Goal: Transaction & Acquisition: Purchase product/service

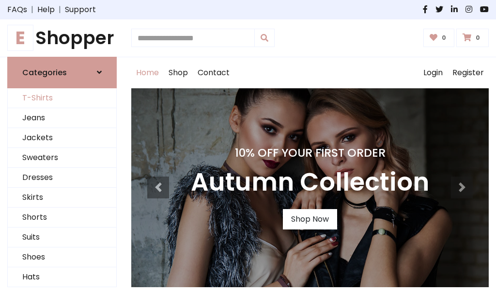
click at [62, 98] on link "T-Shirts" at bounding box center [62, 98] width 109 height 20
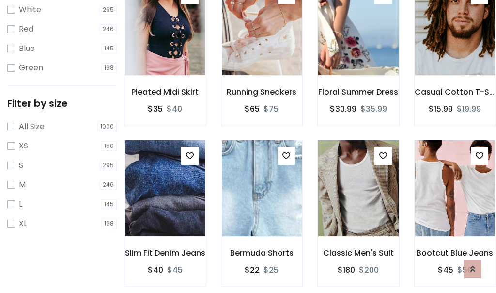
scroll to position [17, 0]
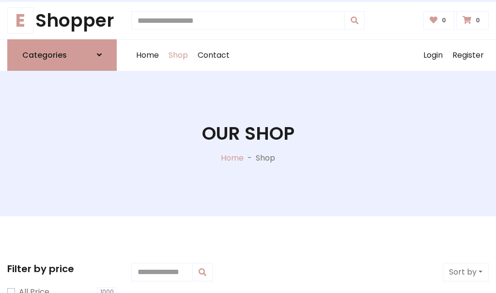
click at [248, 143] on h1 "Our Shop" at bounding box center [248, 134] width 93 height 22
click at [310, 55] on div "Home Shop Contact Log out Login Register" at bounding box center [310, 55] width 358 height 31
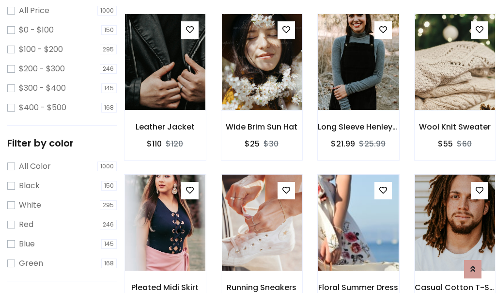
click at [358, 79] on img at bounding box center [358, 62] width 96 height 233
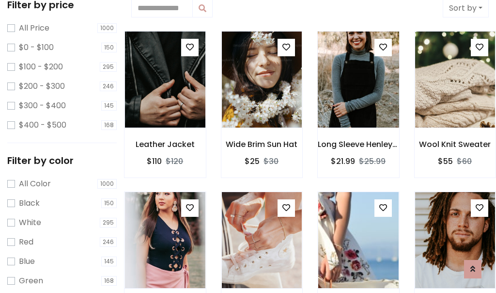
scroll to position [17, 0]
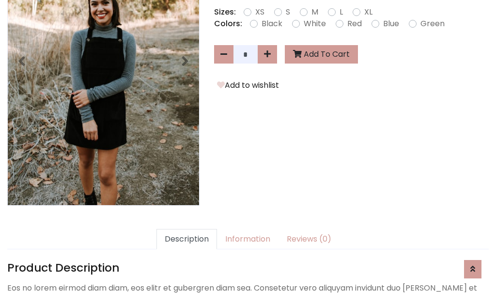
scroll to position [237, 0]
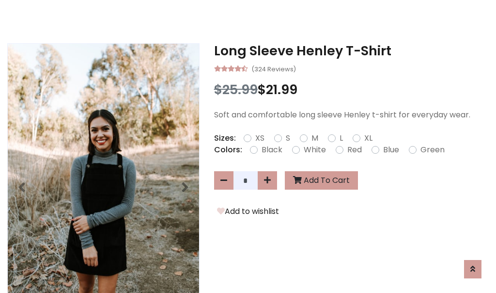
click at [351, 50] on h3 "Long Sleeve Henley T-Shirt" at bounding box center [351, 51] width 275 height 16
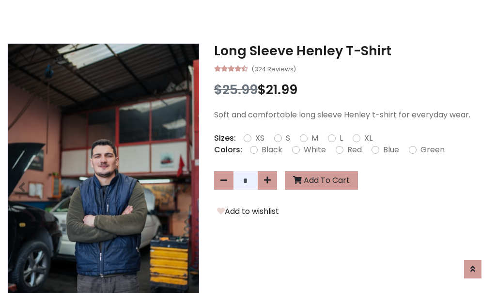
click at [351, 50] on h3 "Long Sleeve Henley T-Shirt" at bounding box center [351, 51] width 275 height 16
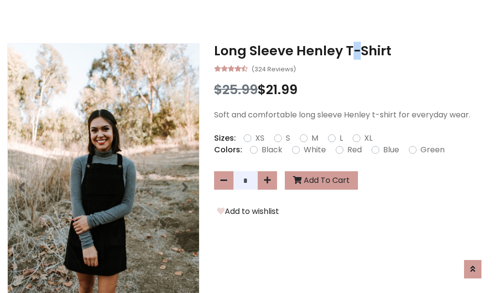
click at [351, 50] on h3 "Long Sleeve Henley T-Shirt" at bounding box center [351, 51] width 275 height 16
